Goal: Book appointment/travel/reservation

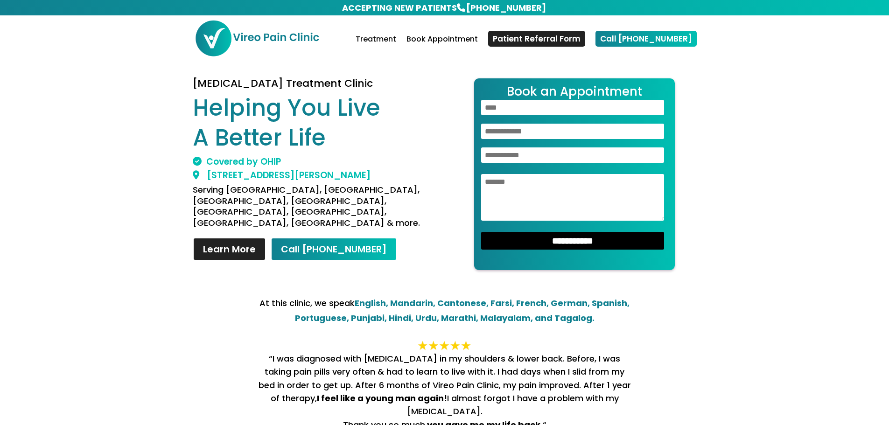
click at [364, 120] on h1 "Helping You Live A Better Life" at bounding box center [315, 125] width 245 height 64
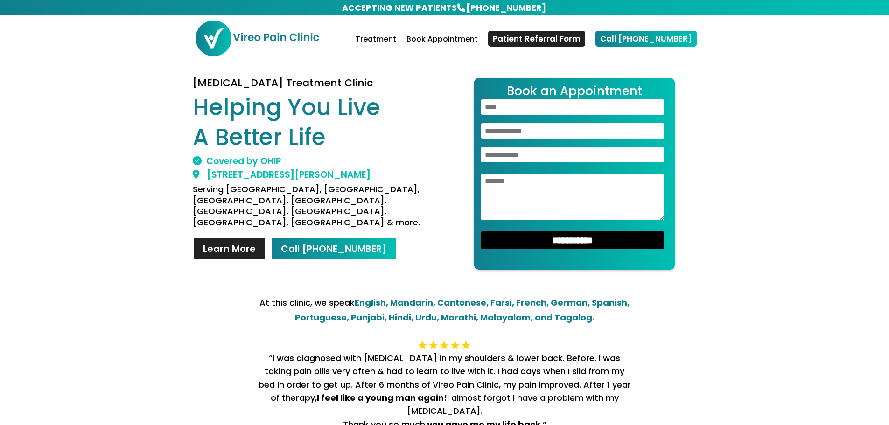
click at [189, 30] on header "ACCEPTING NEW PATIENTS 647-340-6093 Treatment Book Appointment Patient Referral…" at bounding box center [444, 29] width 889 height 58
click at [239, 48] on img at bounding box center [257, 38] width 125 height 37
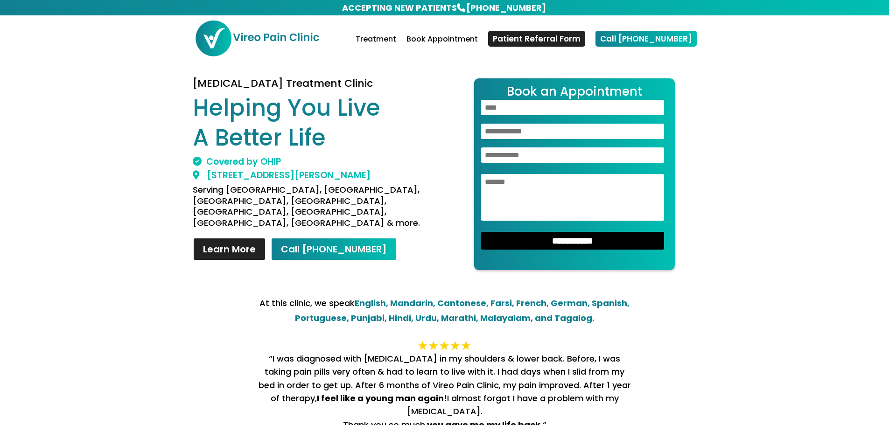
click at [241, 34] on img at bounding box center [257, 38] width 125 height 37
click at [390, 42] on link "Treatment" at bounding box center [376, 47] width 41 height 22
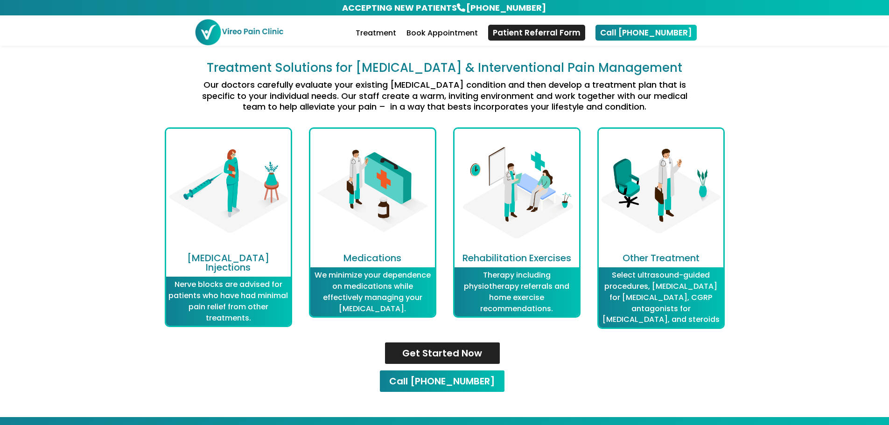
scroll to position [1129, 0]
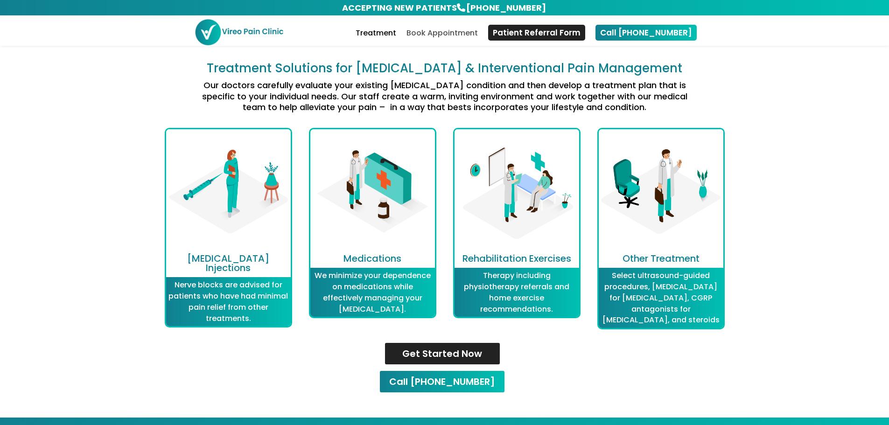
click at [453, 40] on link "Book Appointment" at bounding box center [442, 38] width 71 height 16
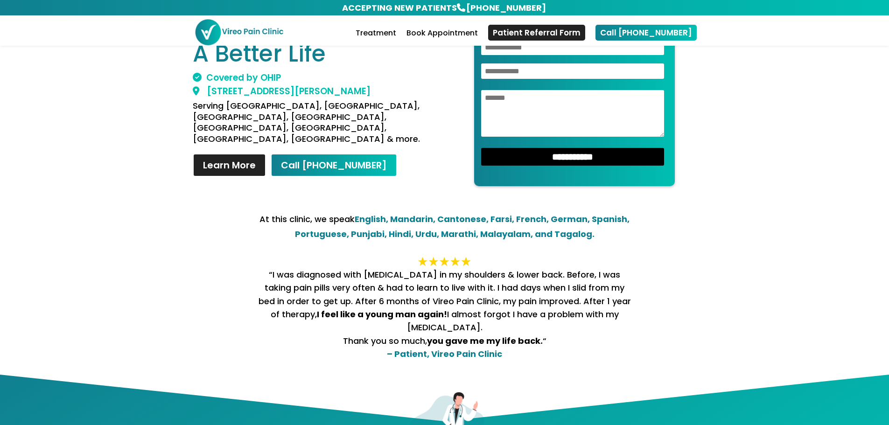
scroll to position [21, 0]
